Goal: Transaction & Acquisition: Register for event/course

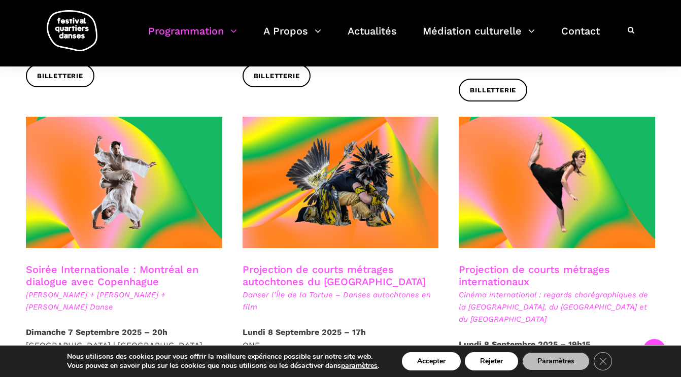
scroll to position [511, 0]
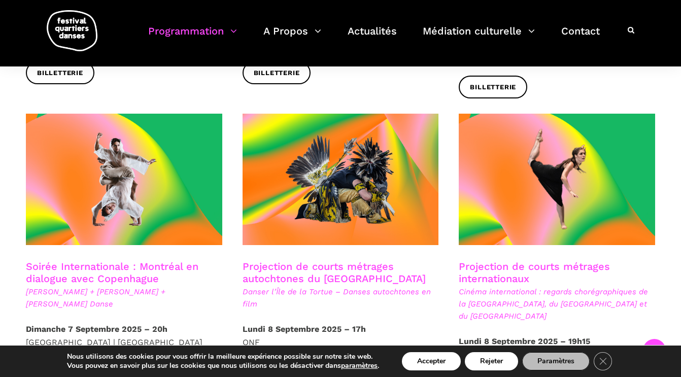
click at [117, 260] on link "Soirée Internationale : Montréal en dialogue avec Copenhague" at bounding box center [112, 272] width 172 height 24
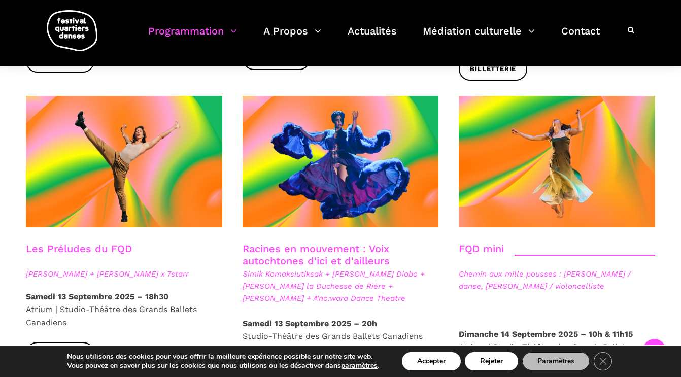
scroll to position [1450, 0]
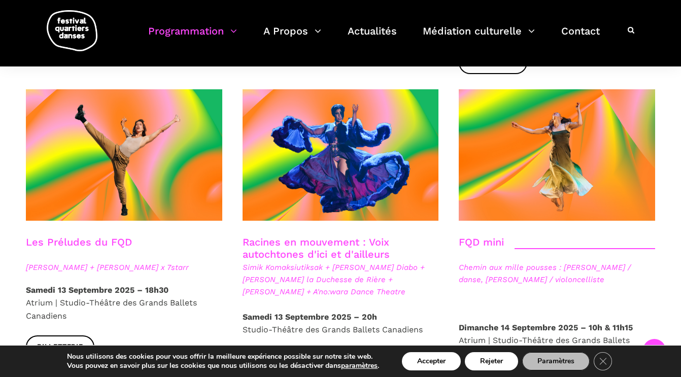
click at [147, 261] on span "[PERSON_NAME] + [PERSON_NAME] x 7starr" at bounding box center [124, 267] width 196 height 12
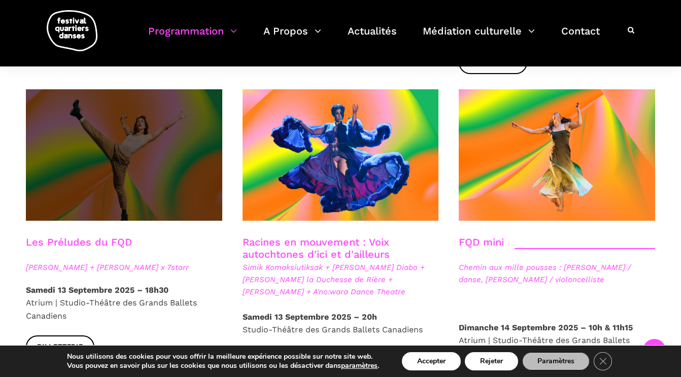
click at [107, 125] on span at bounding box center [124, 154] width 196 height 131
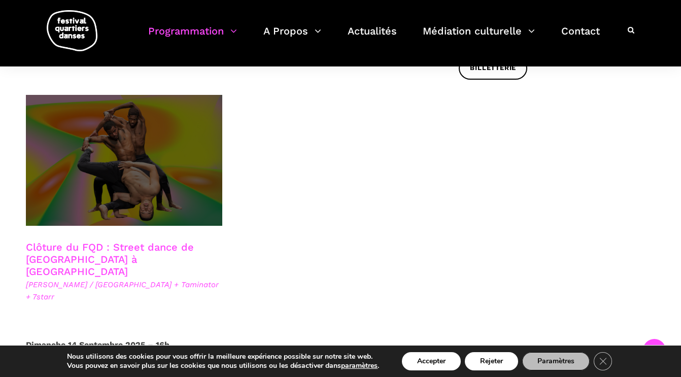
scroll to position [1764, 0]
click at [128, 140] on span at bounding box center [124, 159] width 196 height 131
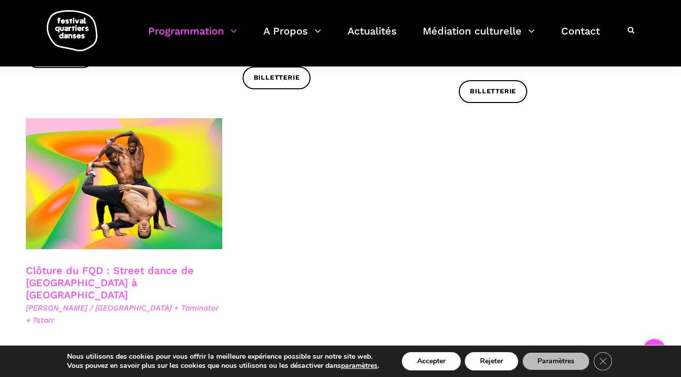
scroll to position [1726, 0]
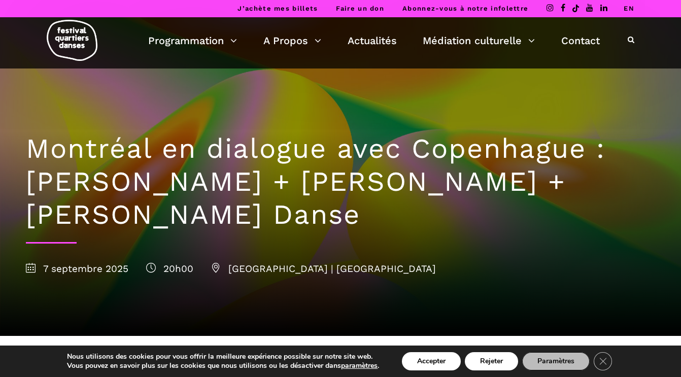
scroll to position [-3, 0]
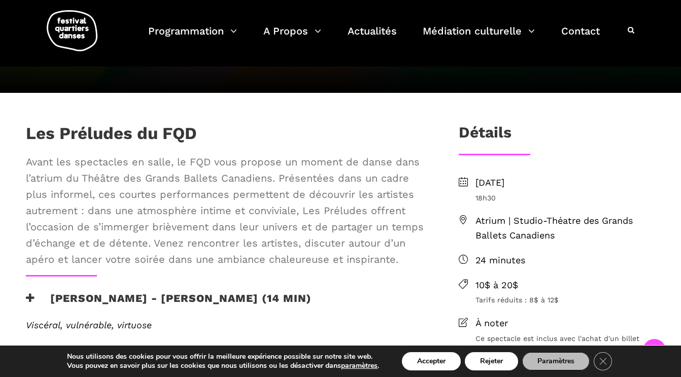
scroll to position [211, 0]
